Goal: Task Accomplishment & Management: Use online tool/utility

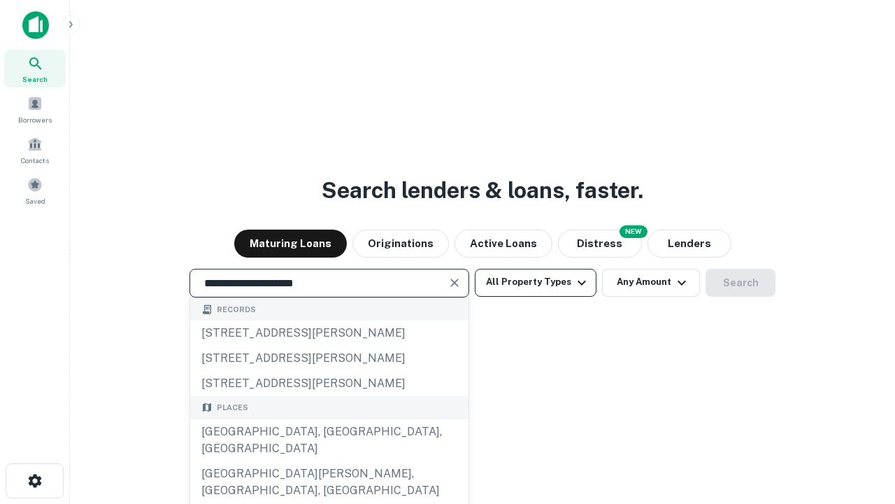
click at [329, 461] on div "[GEOGRAPHIC_DATA], [GEOGRAPHIC_DATA], [GEOGRAPHIC_DATA]" at bounding box center [329, 440] width 278 height 42
click at [536, 282] on button "All Property Types" at bounding box center [536, 283] width 122 height 28
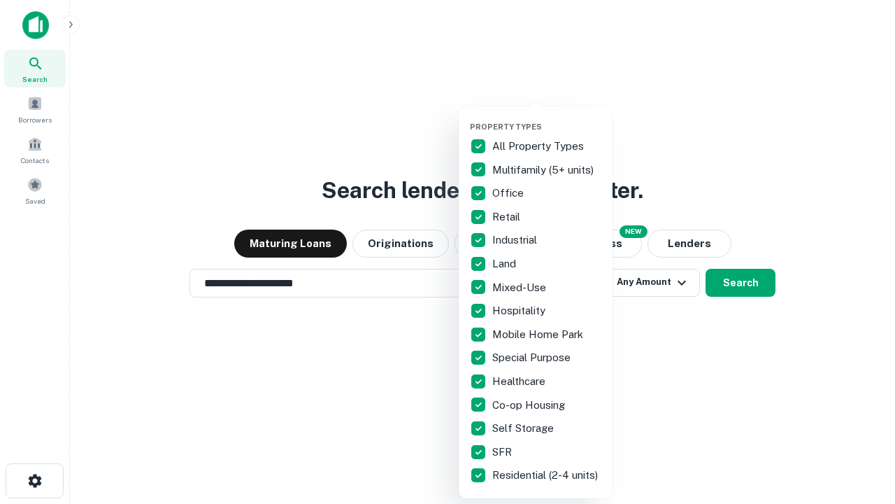
type input "**********"
click at [547, 118] on button "button" at bounding box center [547, 118] width 154 height 1
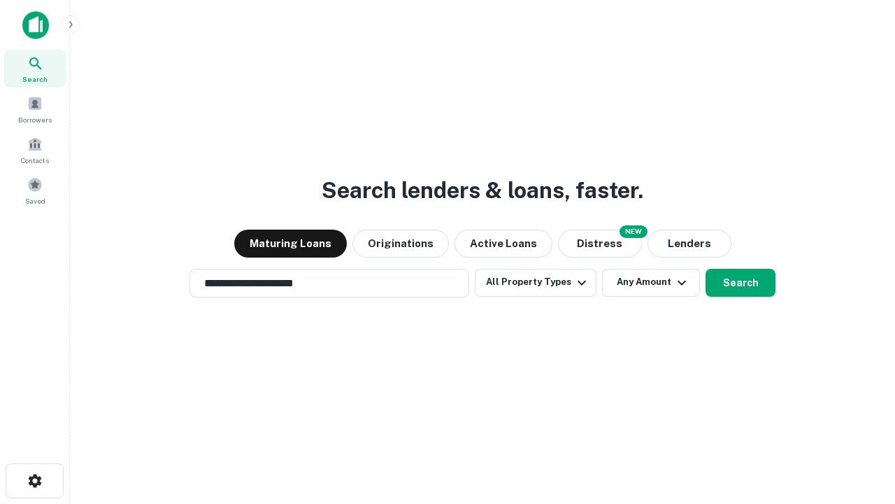
scroll to position [22, 0]
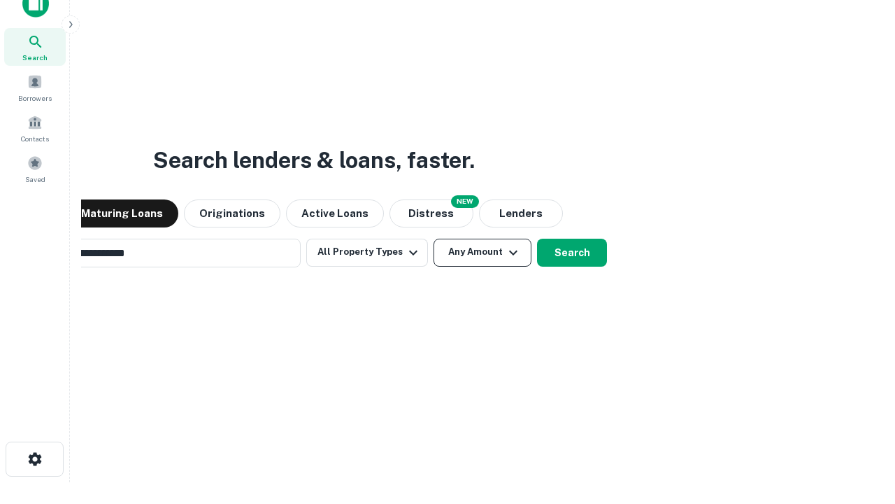
click at [434, 239] on button "Any Amount" at bounding box center [483, 253] width 98 height 28
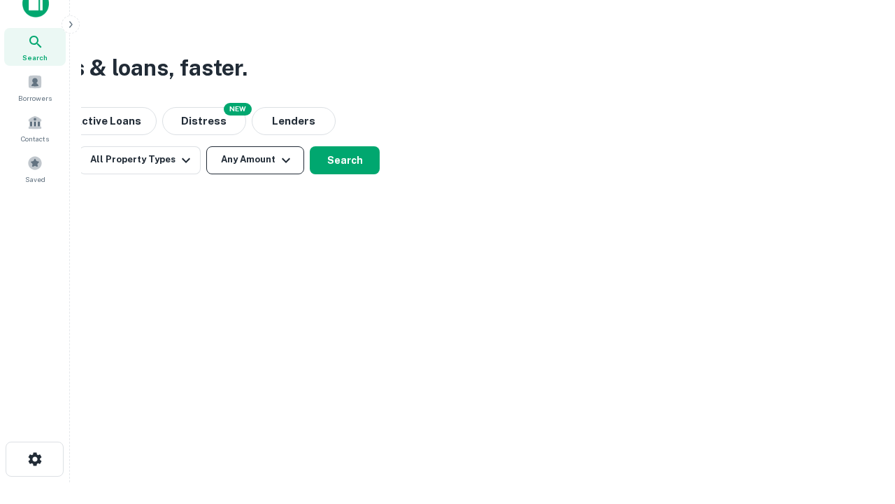
scroll to position [22, 0]
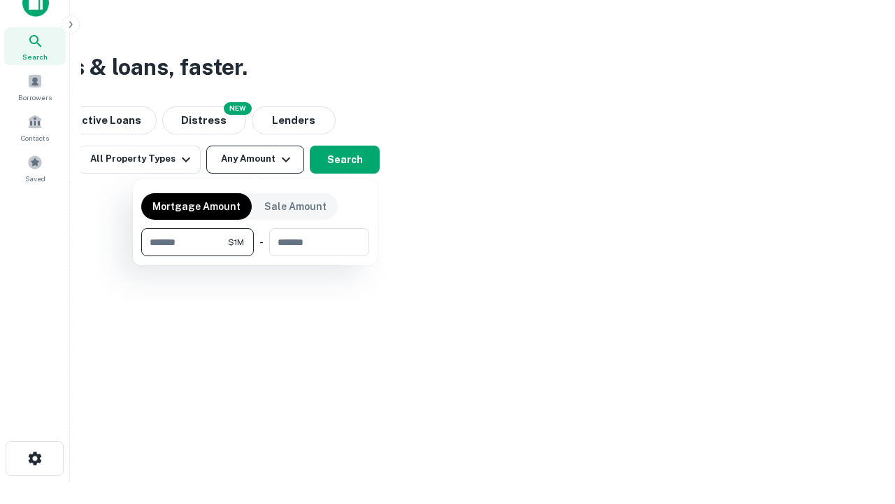
type input "*******"
click at [255, 256] on button "button" at bounding box center [255, 256] width 228 height 1
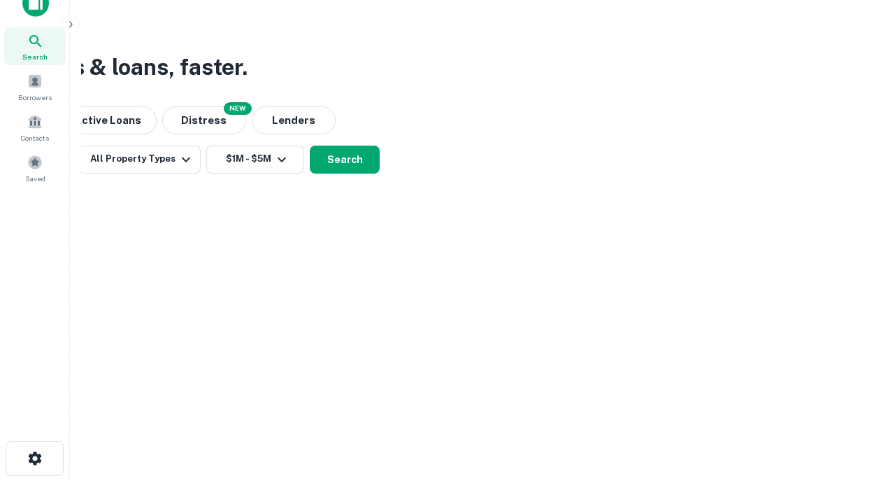
scroll to position [22, 0]
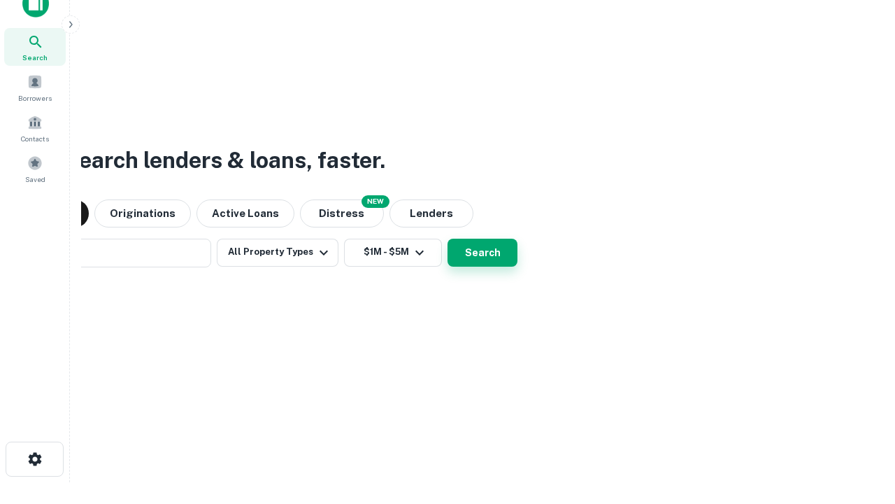
click at [448, 239] on button "Search" at bounding box center [483, 253] width 70 height 28
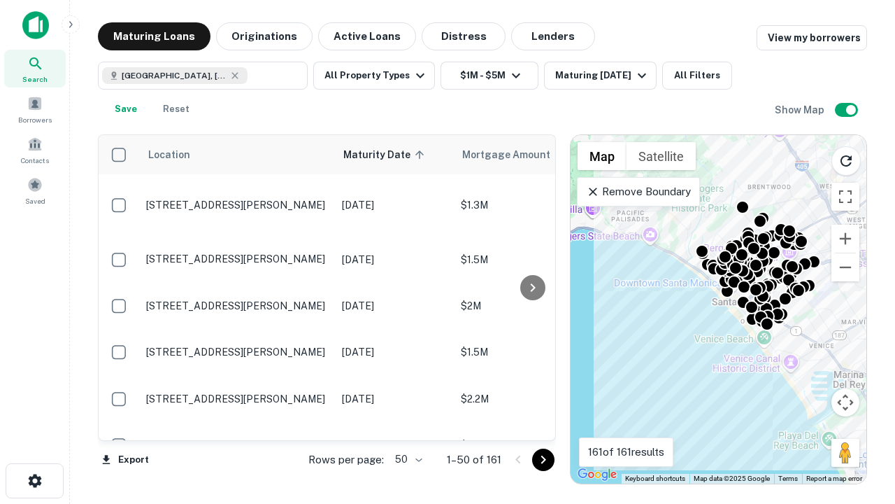
click at [406, 459] on body "Search Borrowers Contacts Saved Maturing Loans Originations Active Loans Distre…" at bounding box center [447, 252] width 895 height 504
click at [407, 424] on li "25" at bounding box center [407, 423] width 41 height 25
